Goal: Use online tool/utility: Use online tool/utility

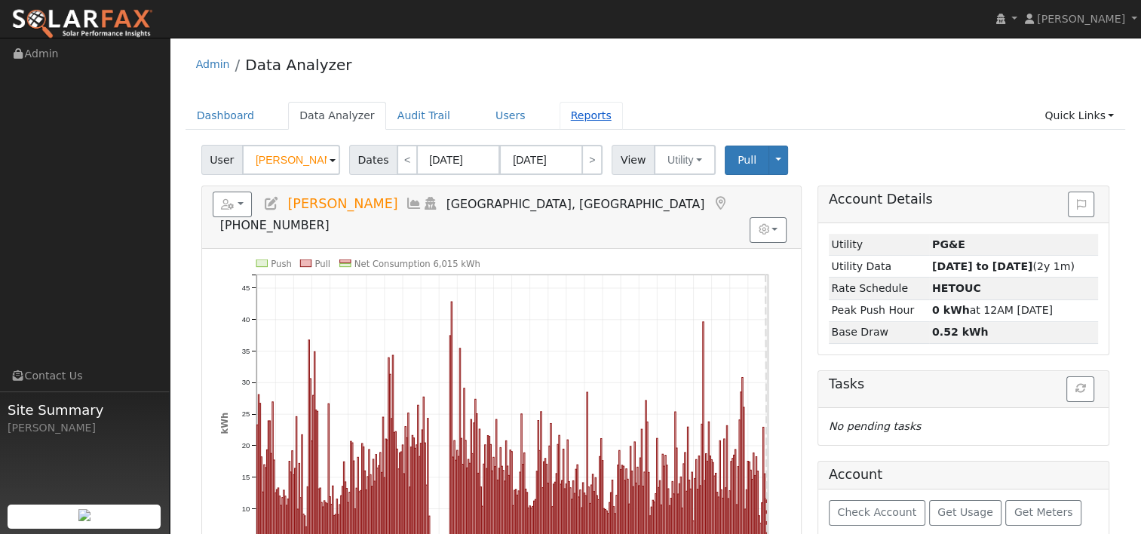
click at [565, 115] on link "Reports" at bounding box center [590, 116] width 63 height 28
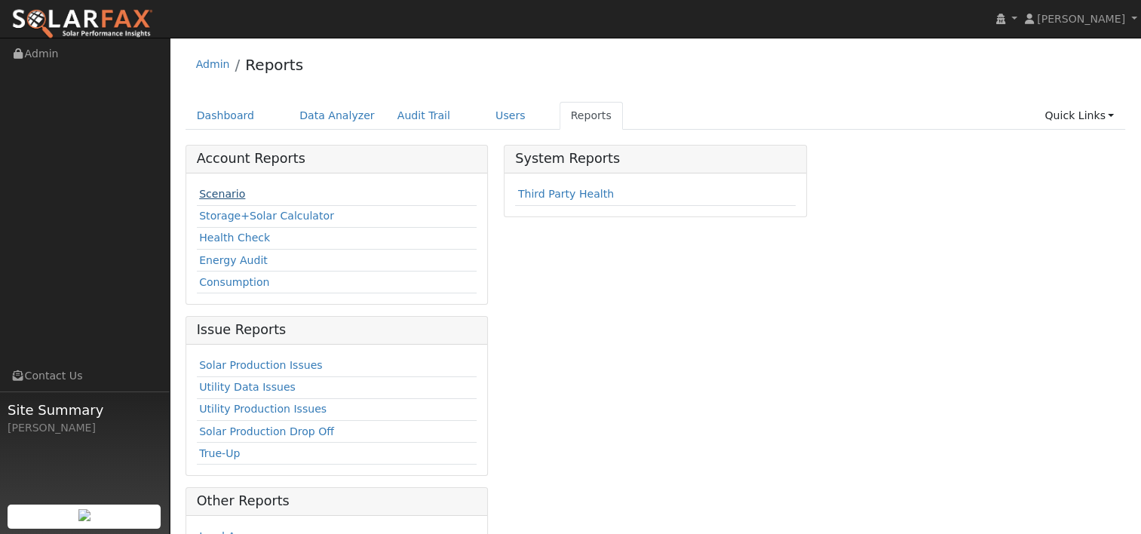
click at [223, 194] on link "Scenario" at bounding box center [222, 194] width 46 height 12
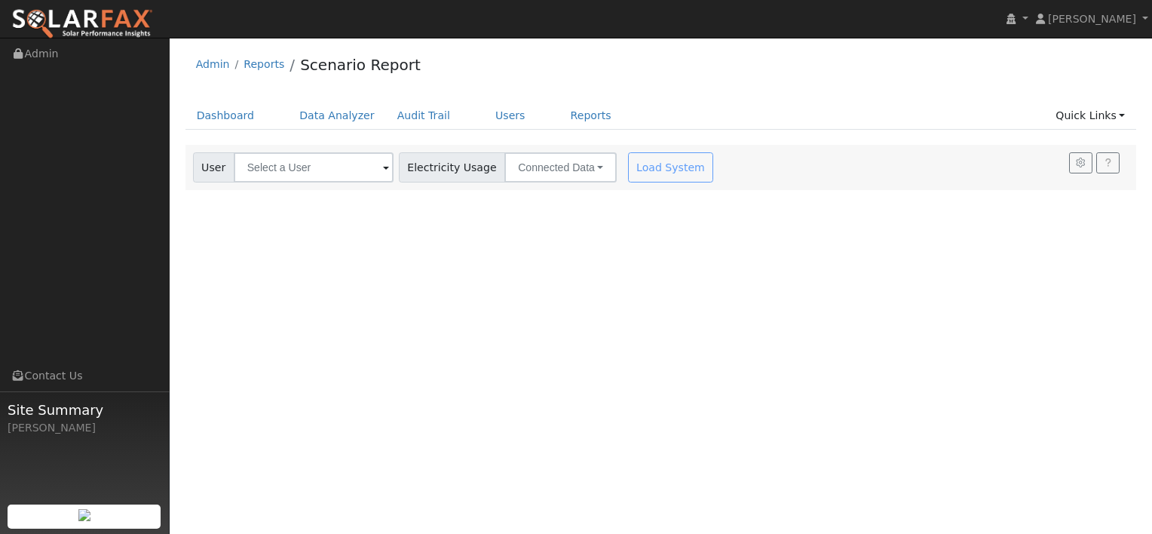
click at [625, 167] on div "Load System" at bounding box center [672, 167] width 95 height 30
click at [363, 171] on input "text" at bounding box center [314, 167] width 160 height 30
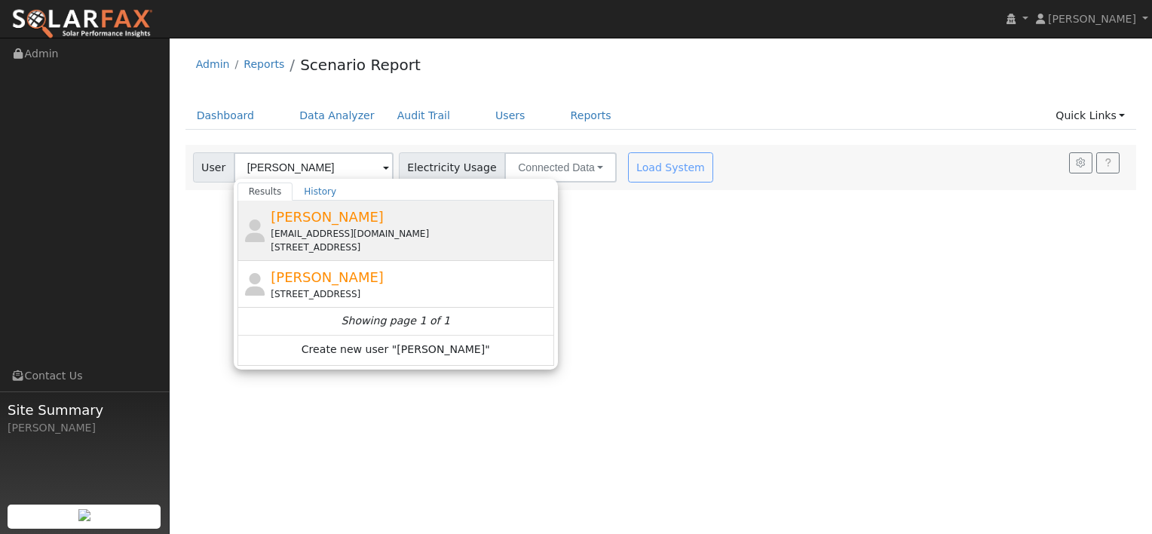
click at [320, 219] on span "[PERSON_NAME]" at bounding box center [327, 217] width 113 height 16
type input "[PERSON_NAME]"
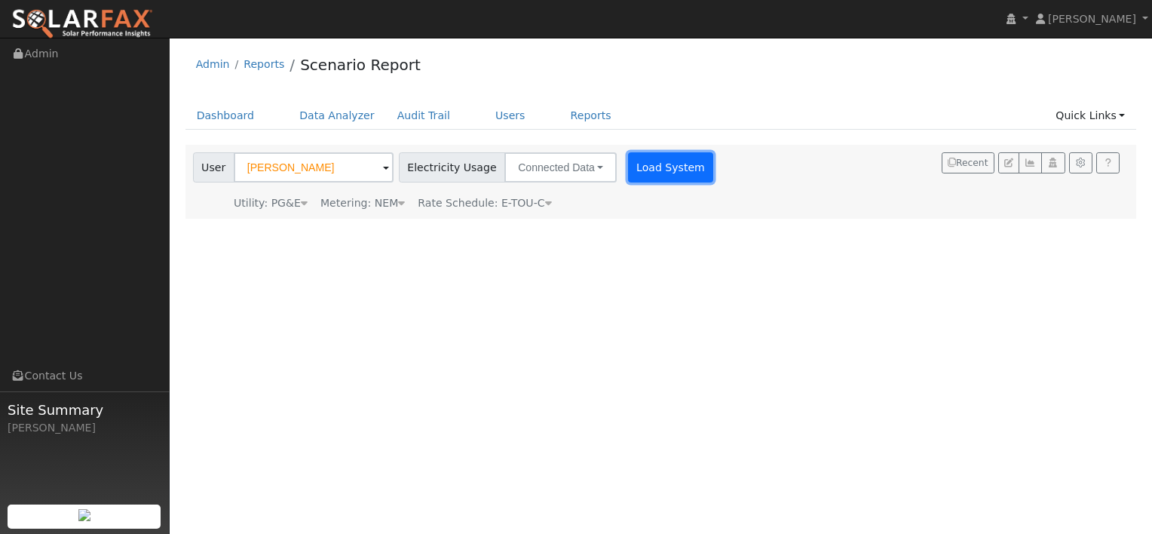
click at [628, 169] on button "Load System" at bounding box center [671, 167] width 86 height 30
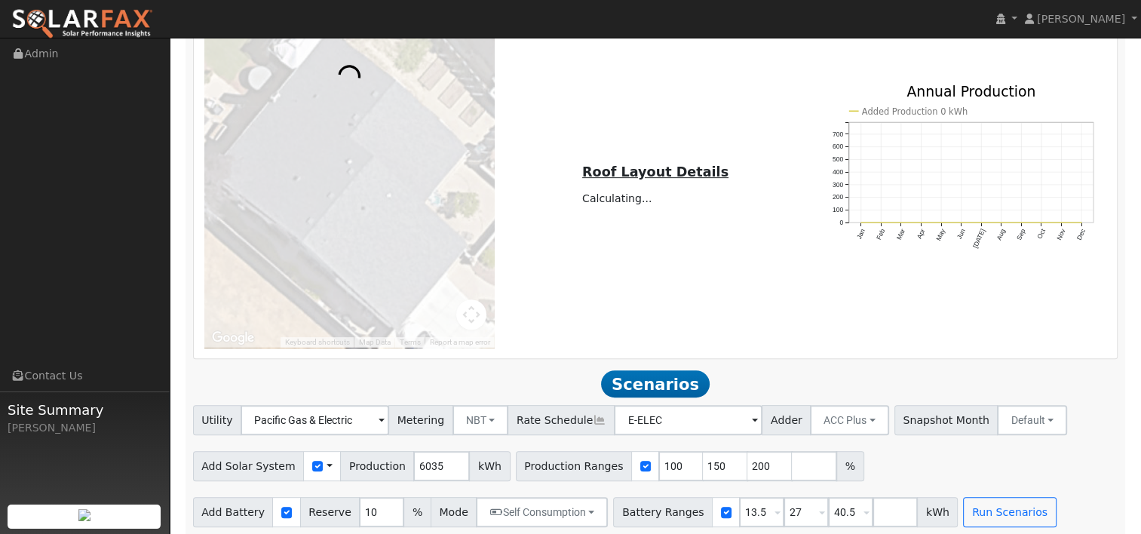
scroll to position [609, 0]
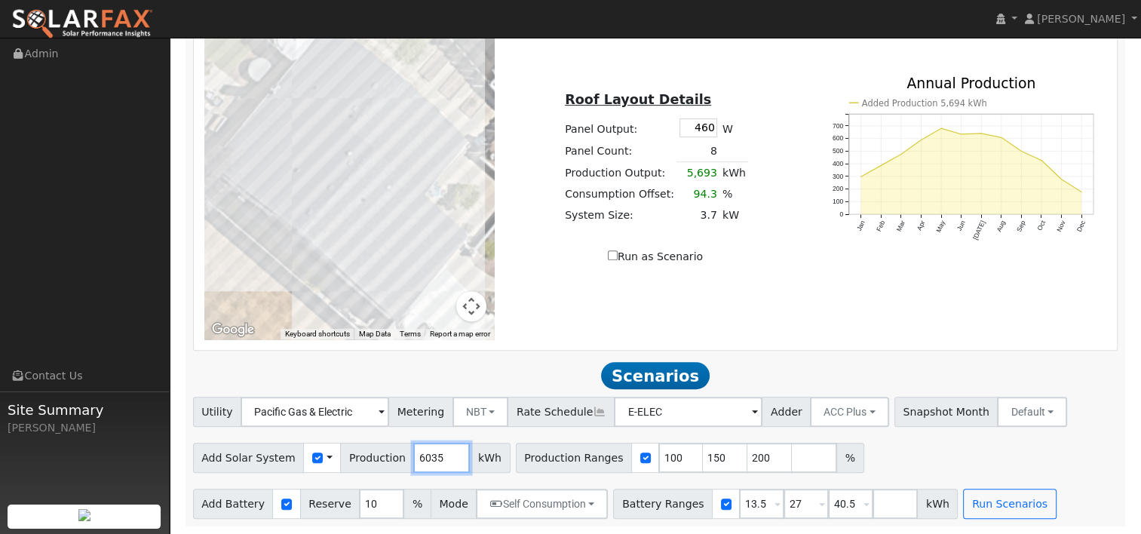
drag, startPoint x: 431, startPoint y: 455, endPoint x: 358, endPoint y: 456, distance: 73.1
click at [358, 456] on div "Add Solar System Use CSV Data Production 6035 kWh" at bounding box center [351, 458] width 317 height 30
type input "7531"
click at [643, 319] on div "← Move left → Move right ↑ Move up ↓ Move down + Zoom in - Zoom out Home Jump l…" at bounding box center [655, 169] width 918 height 339
click at [703, 453] on input "150" at bounding box center [725, 458] width 45 height 30
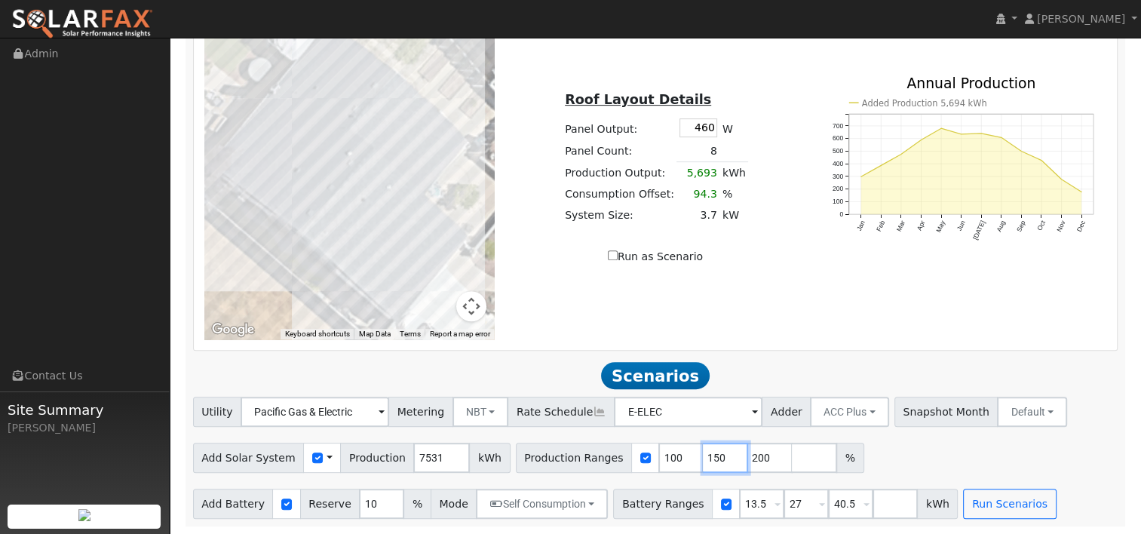
click at [703, 453] on input "150" at bounding box center [725, 458] width 45 height 30
type input "200"
click at [703, 455] on input "200" at bounding box center [725, 458] width 45 height 30
click at [783, 498] on input "27" at bounding box center [805, 503] width 45 height 30
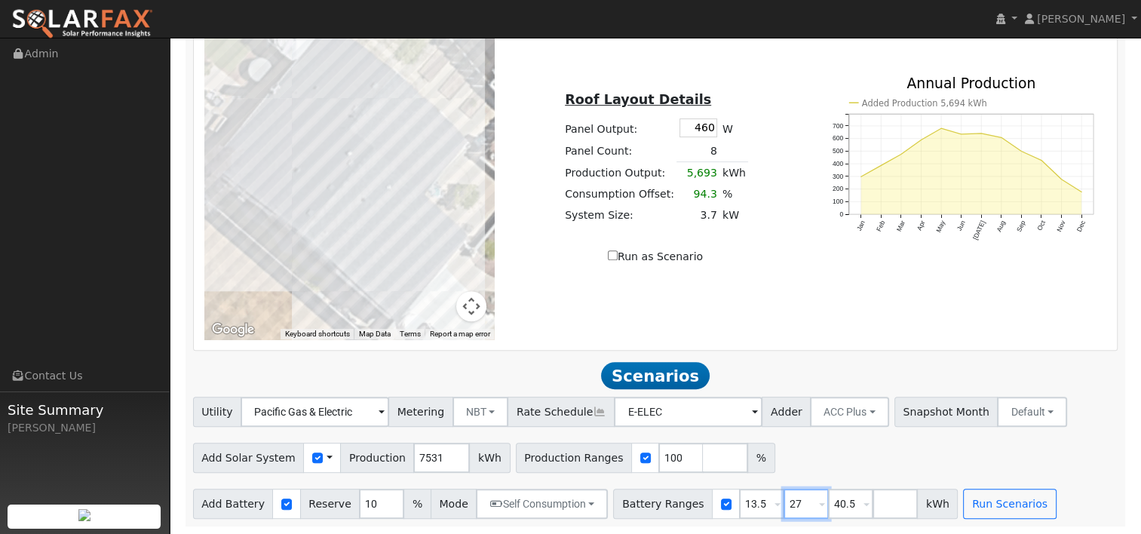
click at [783, 498] on input "27" at bounding box center [805, 503] width 45 height 30
type input "0"
type input "13.5"
click at [828, 501] on input "40.5" at bounding box center [850, 503] width 45 height 30
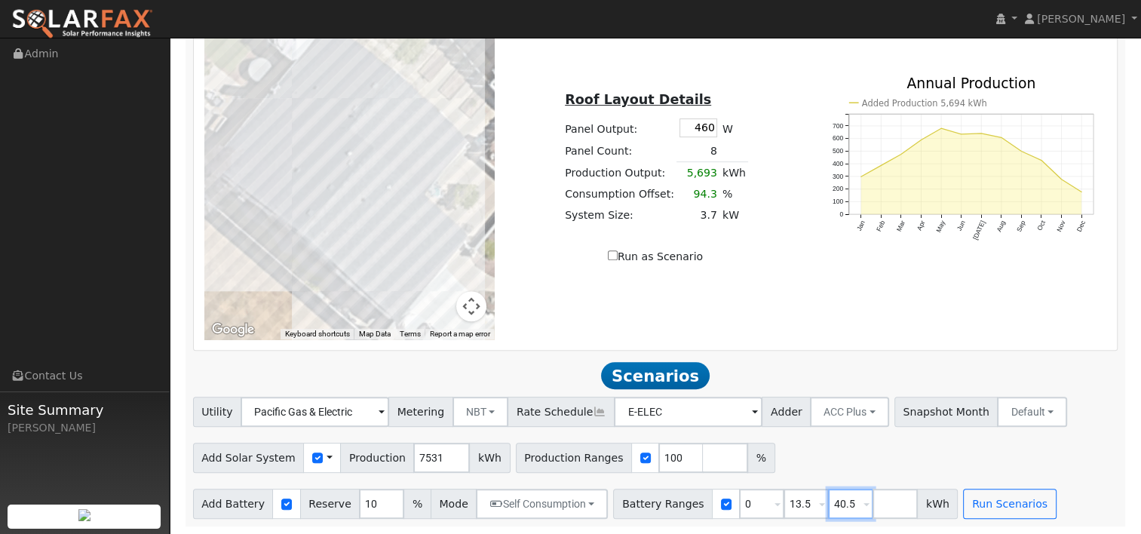
click at [828, 501] on input "40.5" at bounding box center [850, 503] width 45 height 30
click at [828, 503] on input "40.5" at bounding box center [850, 503] width 45 height 30
click at [817, 459] on div "Add Solar System Use CSV Data Production 7531 kWh Production Ranges 100 %" at bounding box center [655, 454] width 930 height 35
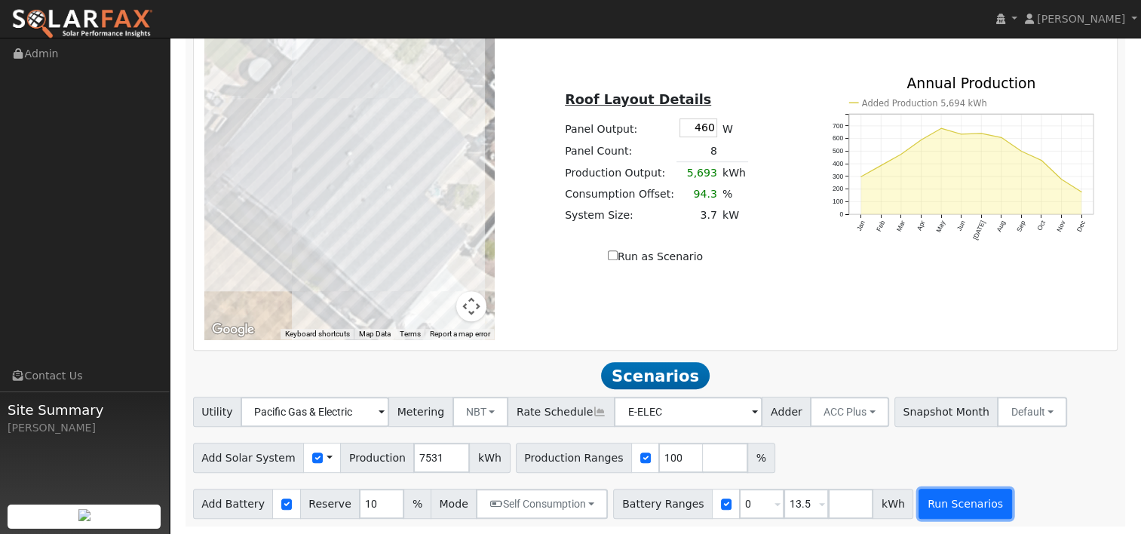
click at [922, 498] on button "Run Scenarios" at bounding box center [964, 503] width 93 height 30
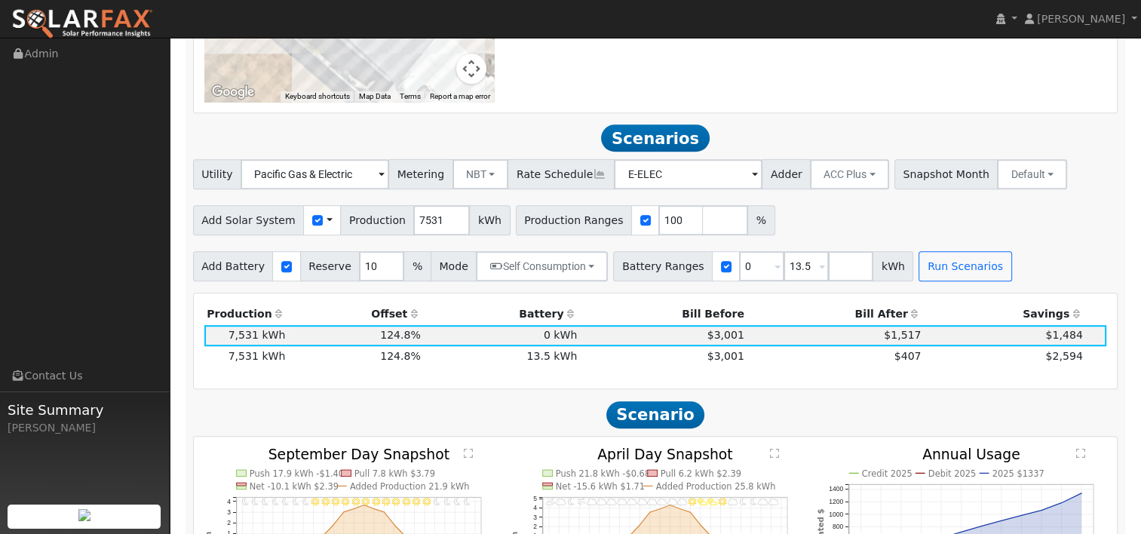
scroll to position [923, 0]
